Goal: Find specific page/section: Find specific page/section

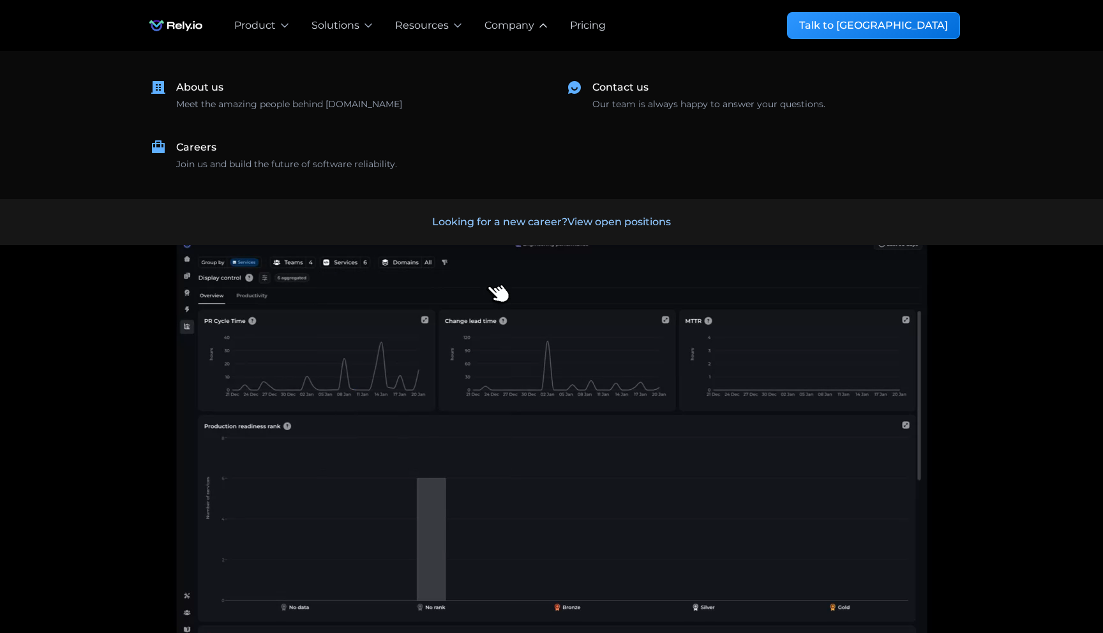
click at [522, 25] on div "Company" at bounding box center [509, 25] width 50 height 15
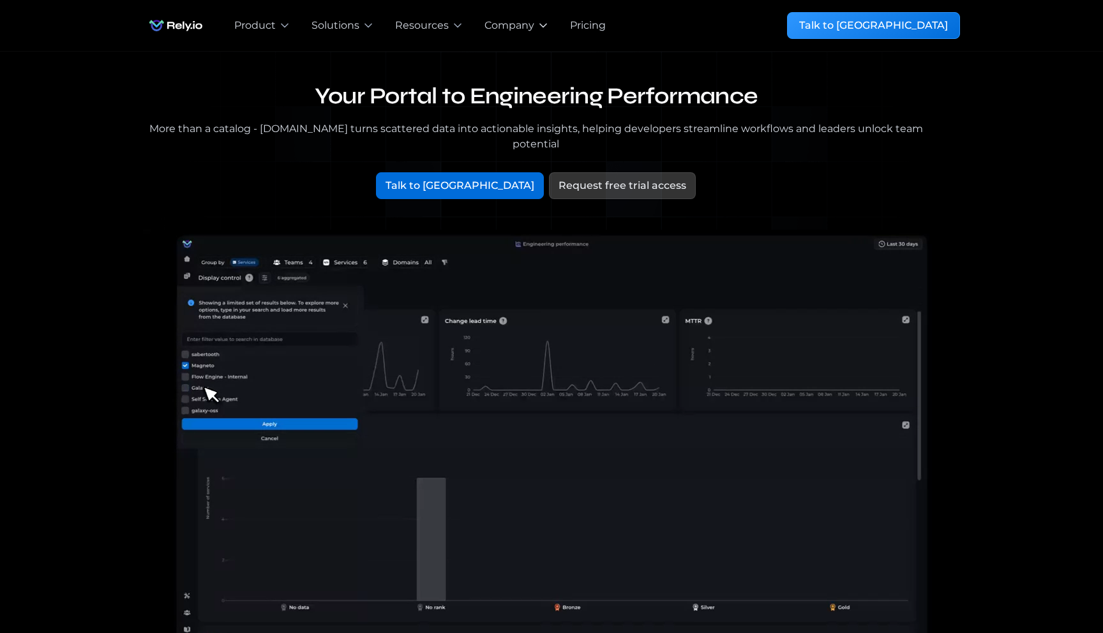
click at [519, 25] on div "Company" at bounding box center [509, 25] width 50 height 15
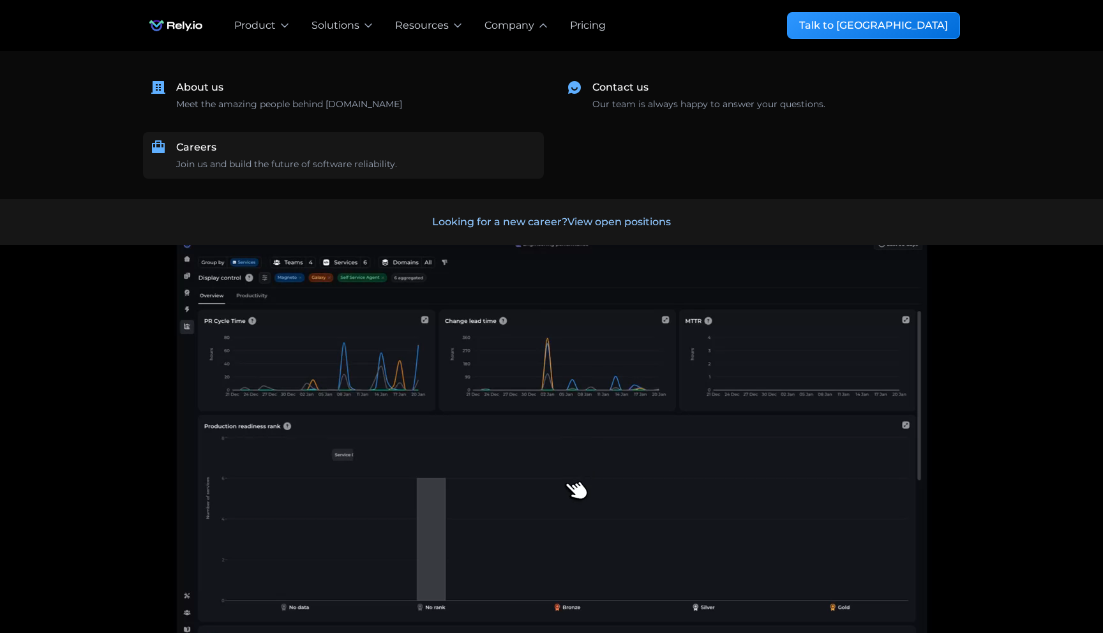
click at [346, 155] on div "Careers Join us and build the future of software reliability." at bounding box center [356, 155] width 360 height 31
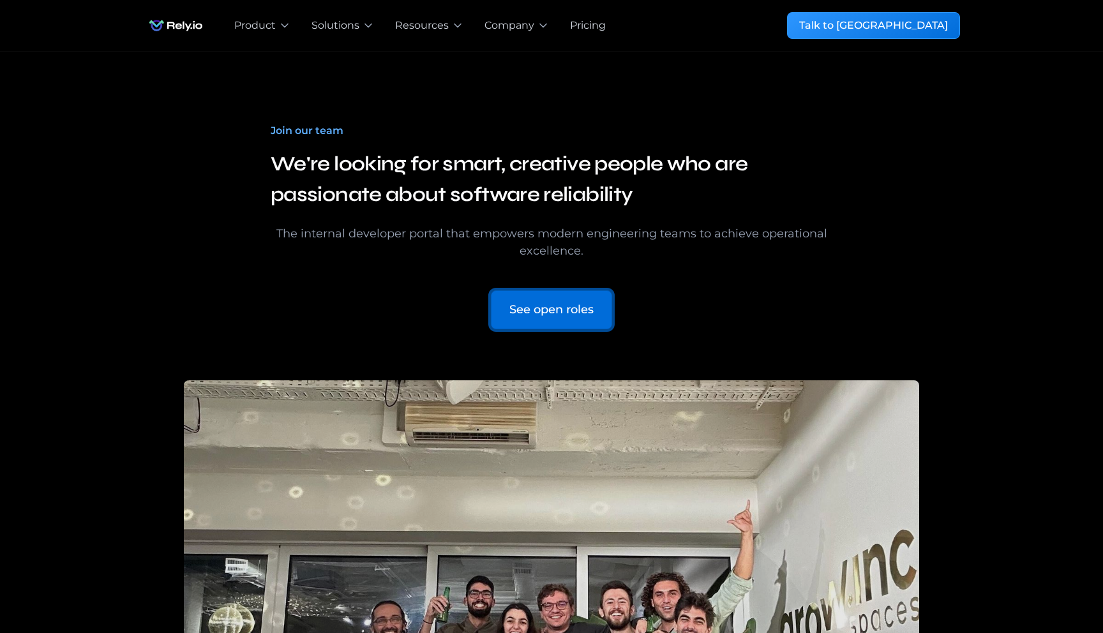
click at [555, 308] on div "See open roles" at bounding box center [551, 309] width 84 height 17
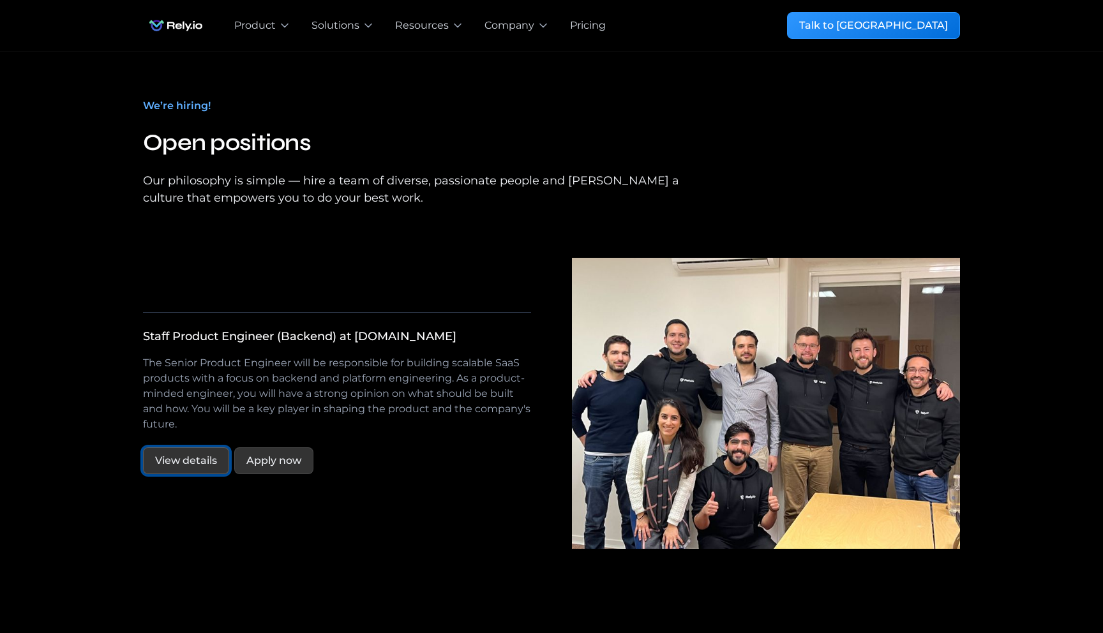
click at [208, 447] on link "View details" at bounding box center [186, 460] width 86 height 27
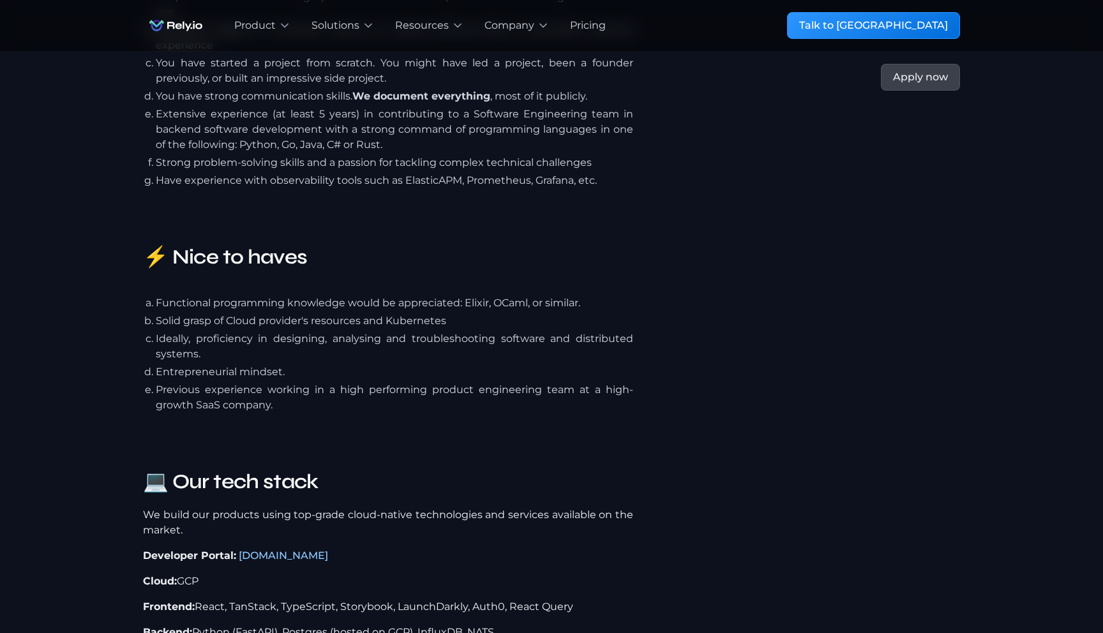
scroll to position [1253, 0]
